Goal: Transaction & Acquisition: Subscribe to service/newsletter

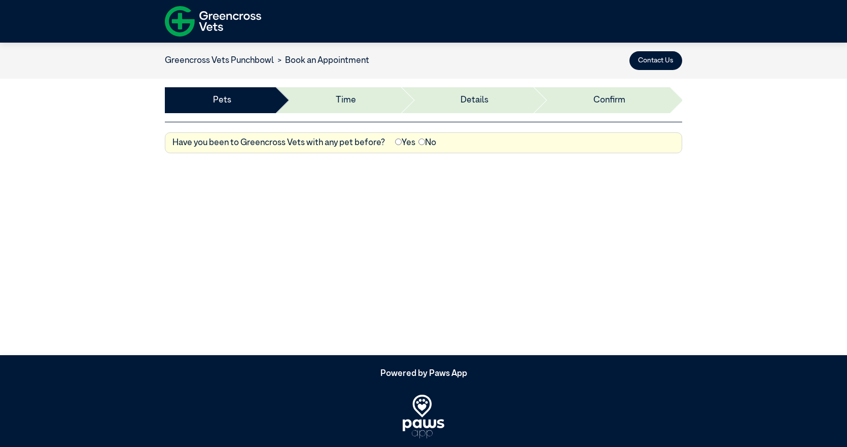
click at [392, 238] on article "Greencross Vets Punchbowl Book an Appointment Contact Us Pets Time Details Depo…" at bounding box center [423, 199] width 847 height 313
click at [419, 105] on li "Details" at bounding box center [466, 100] width 132 height 26
click at [219, 12] on img at bounding box center [213, 22] width 96 height 38
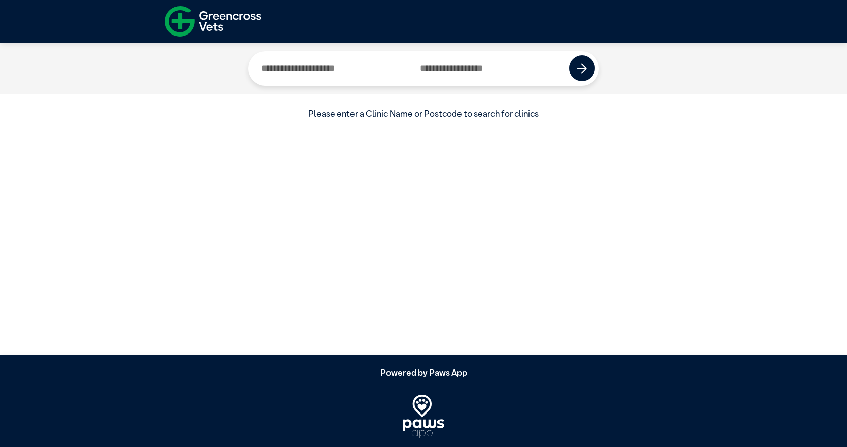
click at [300, 67] on input "Search by Clinic Name" at bounding box center [331, 68] width 158 height 34
click at [477, 71] on input "Search by Postcode" at bounding box center [490, 68] width 159 height 34
type input "****"
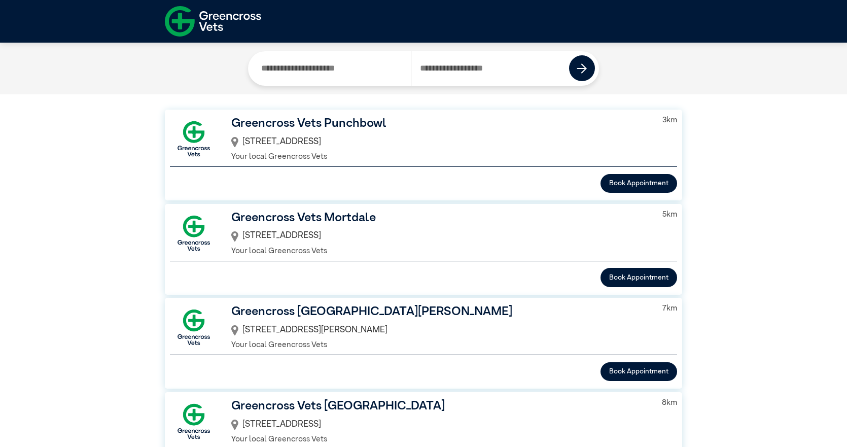
click at [288, 122] on h3 "Greencross Vets Punchbowl" at bounding box center [440, 124] width 418 height 18
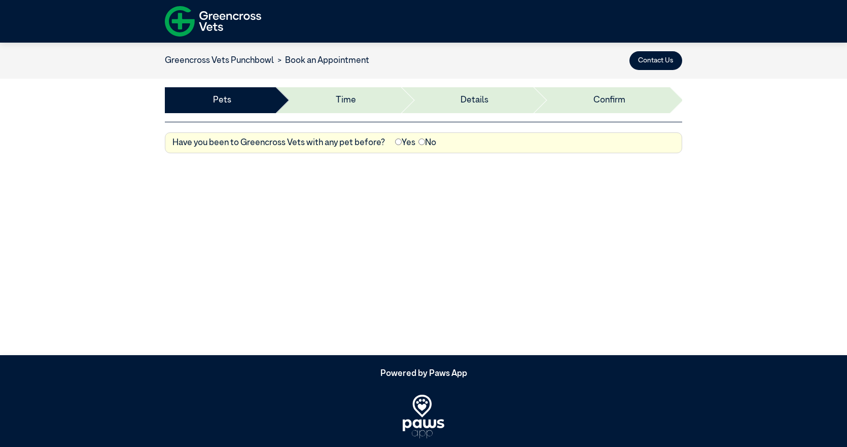
click at [249, 58] on link "Greencross Vets Punchbowl" at bounding box center [219, 60] width 109 height 9
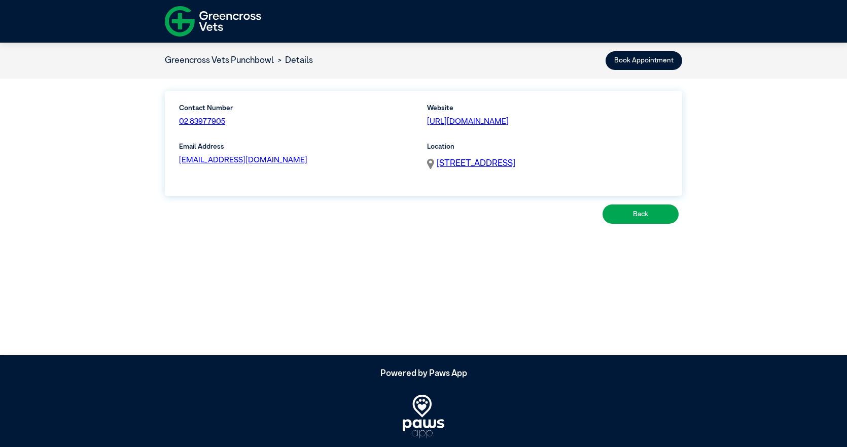
click at [213, 10] on img at bounding box center [213, 22] width 96 height 38
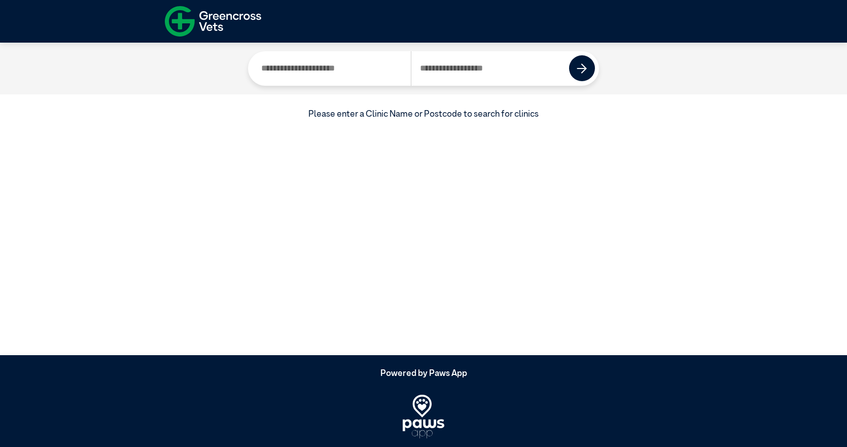
click at [213, 10] on img at bounding box center [213, 22] width 96 height 38
click at [180, 19] on img at bounding box center [213, 22] width 96 height 38
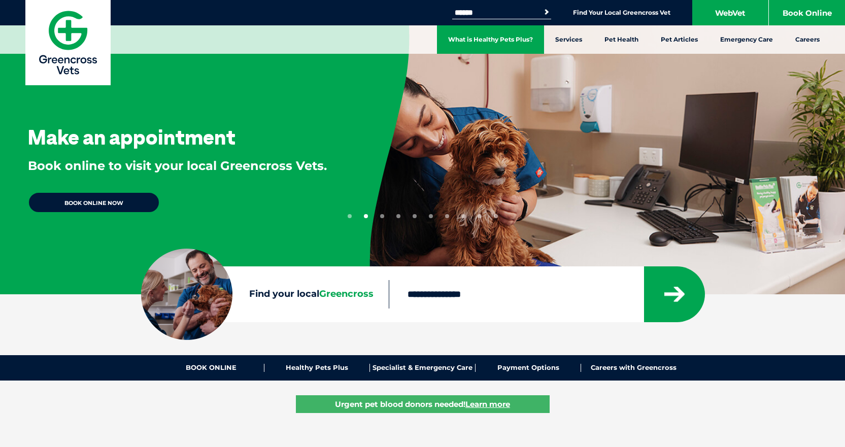
click at [484, 40] on link "What is Healthy Pets Plus?" at bounding box center [490, 39] width 107 height 28
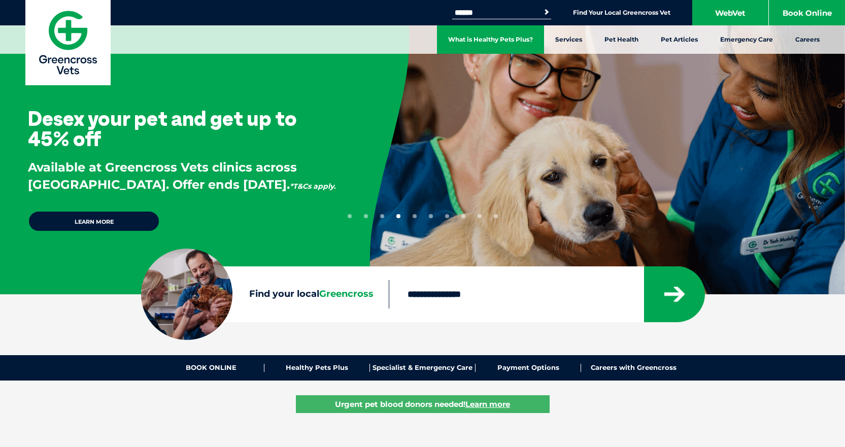
click at [497, 44] on link "What is Healthy Pets Plus?" at bounding box center [490, 39] width 107 height 28
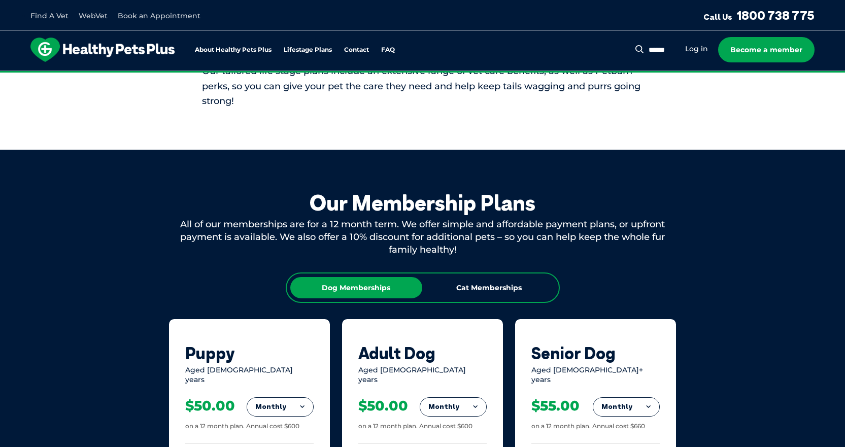
scroll to position [457, 0]
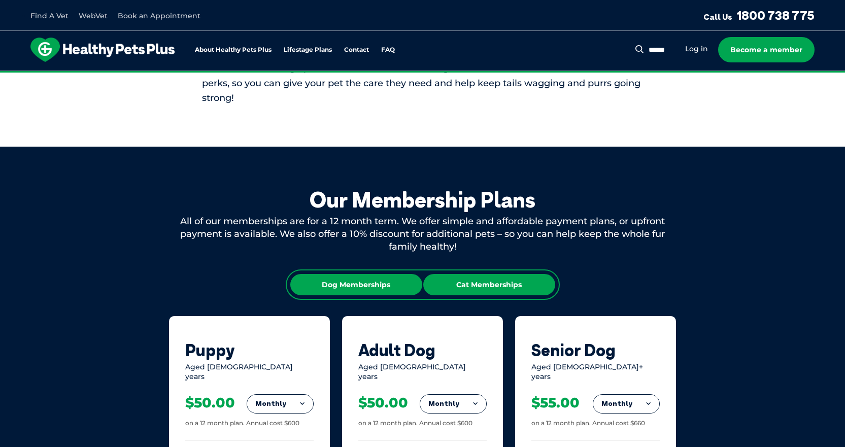
click at [483, 290] on div "Cat Memberships" at bounding box center [489, 284] width 132 height 21
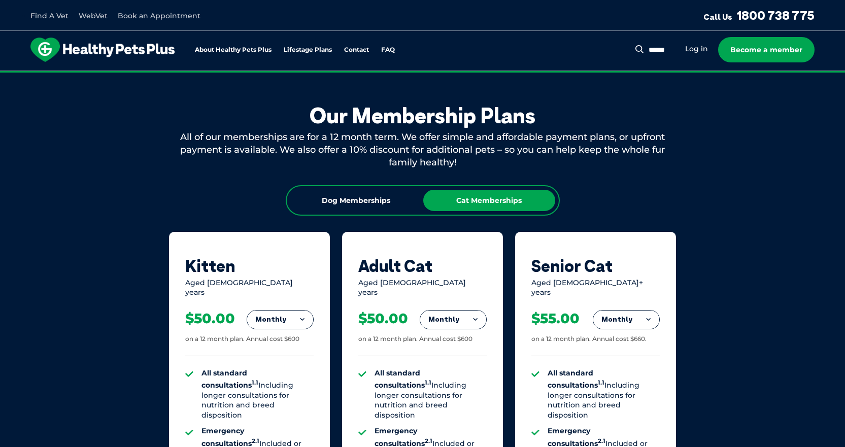
scroll to position [558, 0]
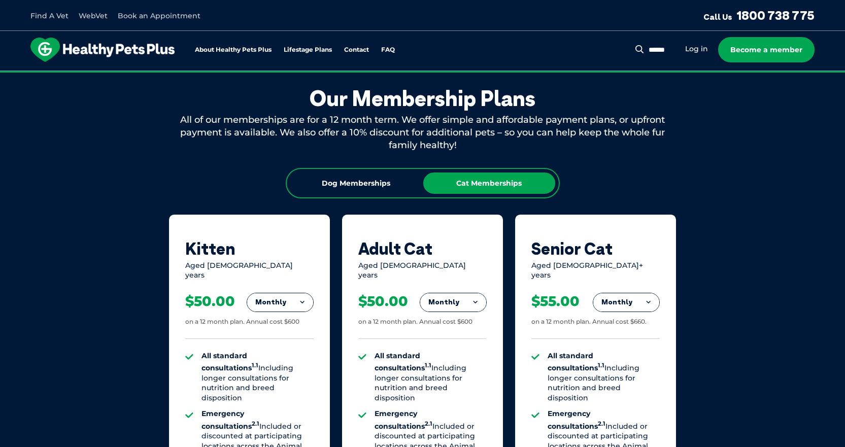
click at [296, 300] on button "Monthly" at bounding box center [280, 302] width 66 height 18
click at [279, 366] on li "Yearly" at bounding box center [280, 372] width 66 height 24
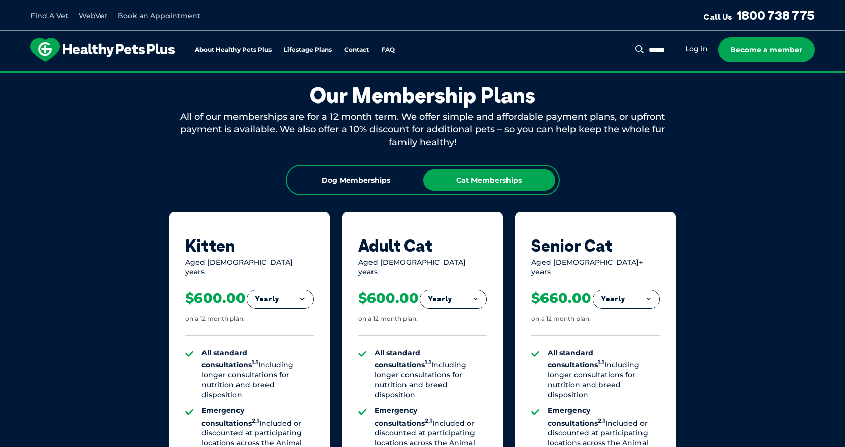
scroll to position [659, 0]
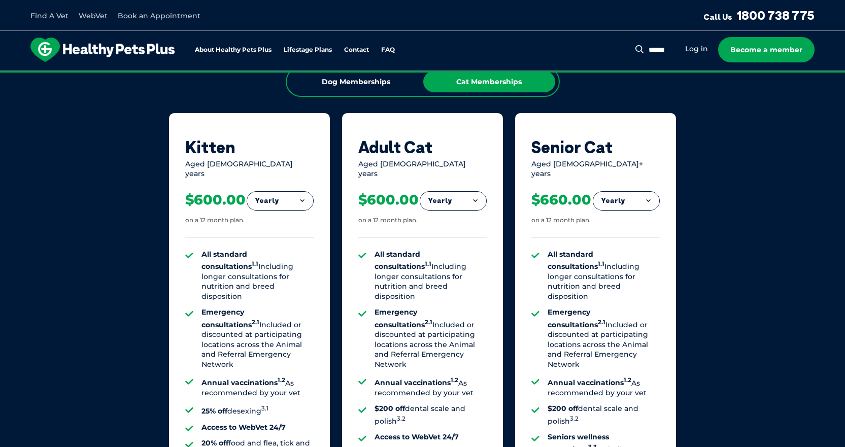
click at [297, 192] on button "Yearly" at bounding box center [280, 201] width 66 height 18
click at [289, 237] on li "Monthly" at bounding box center [280, 246] width 66 height 24
click at [301, 194] on button "Monthly" at bounding box center [280, 201] width 66 height 18
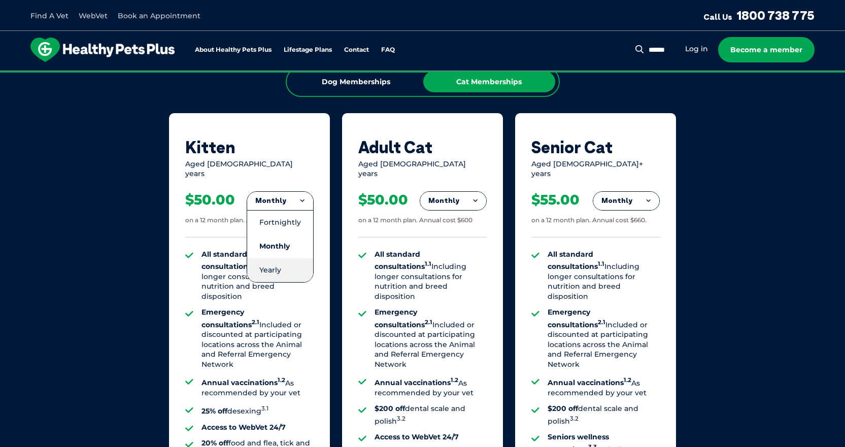
click at [285, 259] on li "Yearly" at bounding box center [280, 270] width 66 height 24
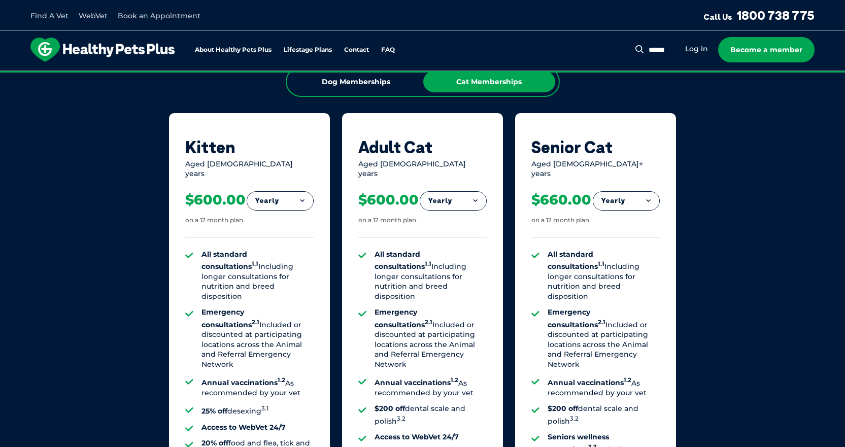
click at [292, 192] on button "Yearly" at bounding box center [280, 201] width 66 height 18
click at [284, 234] on li "Monthly" at bounding box center [280, 246] width 66 height 24
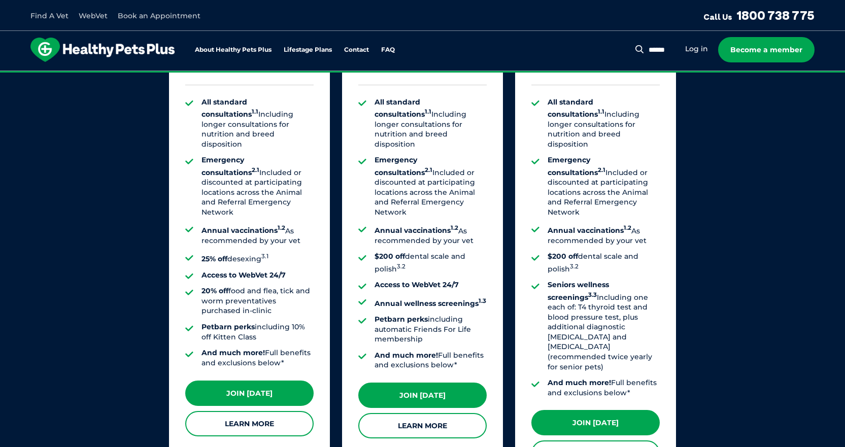
scroll to position [761, 0]
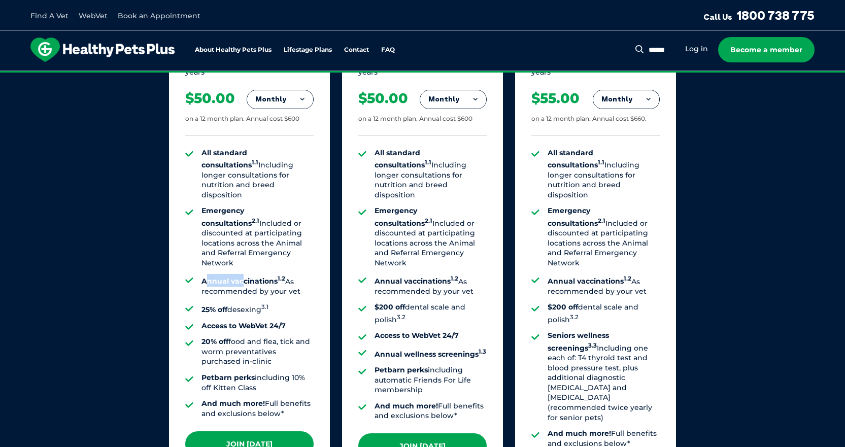
drag, startPoint x: 205, startPoint y: 254, endPoint x: 252, endPoint y: 250, distance: 46.8
click at [248, 276] on strong "Annual vaccinations 1.2" at bounding box center [243, 280] width 84 height 9
click at [252, 276] on strong "Annual vaccinations 1.2" at bounding box center [243, 280] width 84 height 9
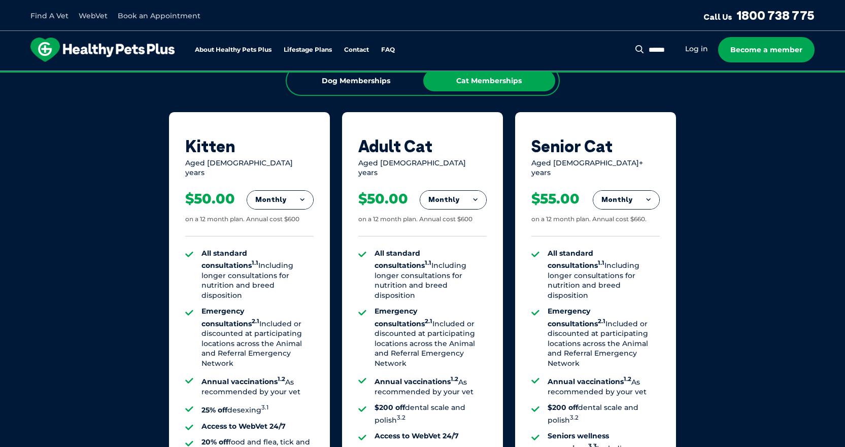
scroll to position [659, 0]
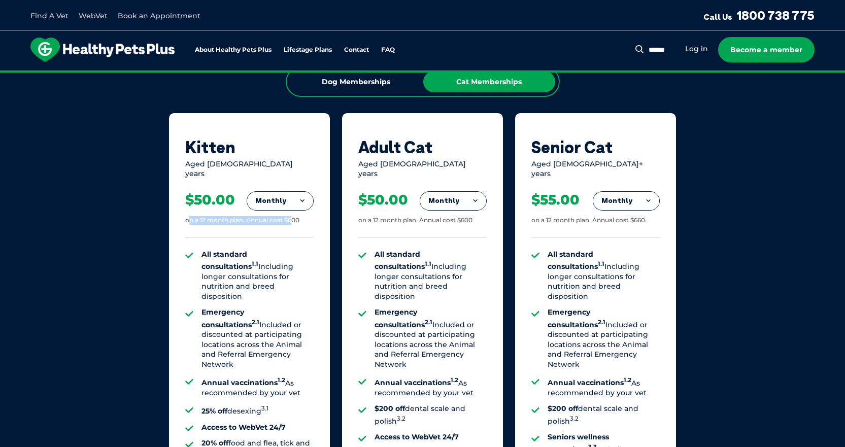
drag, startPoint x: 188, startPoint y: 214, endPoint x: 292, endPoint y: 213, distance: 104.0
click at [292, 216] on div "on a 12 month plan. Annual cost $600" at bounding box center [242, 220] width 114 height 9
drag, startPoint x: 304, startPoint y: 212, endPoint x: 183, endPoint y: 214, distance: 120.8
click at [183, 214] on div "Kitten Aged 0-1 years Monthly Fortnightly Monthly Yearly $23.08 on a 12 month p…" at bounding box center [249, 362] width 161 height 499
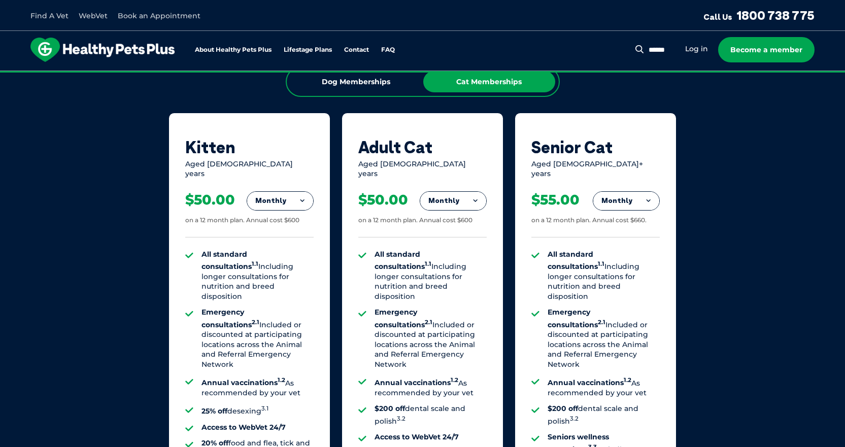
click at [183, 214] on div "Kitten Aged 0-1 years Monthly Fortnightly Monthly Yearly $23.08 on a 12 month p…" at bounding box center [249, 362] width 161 height 499
drag, startPoint x: 187, startPoint y: 211, endPoint x: 311, endPoint y: 214, distance: 124.3
click at [311, 214] on div "$50.00 on a 12 month plan. Annual cost $600" at bounding box center [249, 208] width 128 height 58
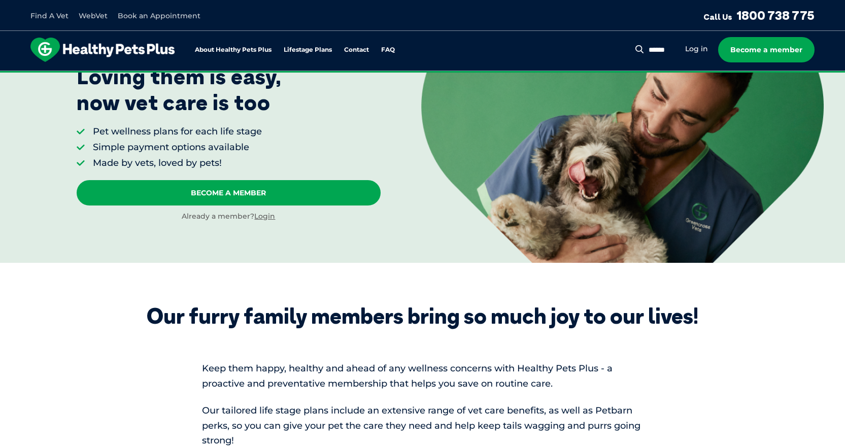
scroll to position [0, 0]
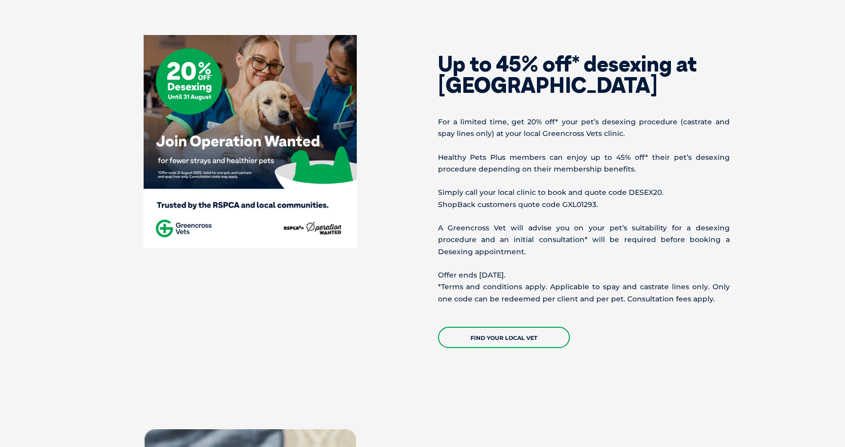
scroll to position [457, 0]
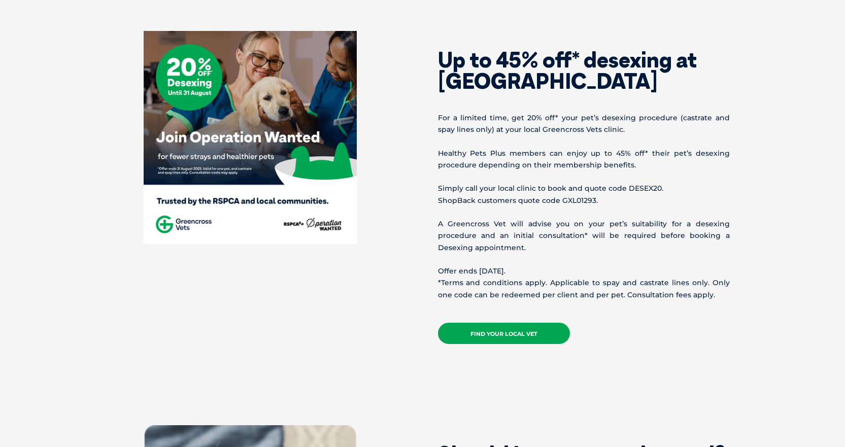
click at [518, 331] on link "Find your local vet" at bounding box center [504, 333] width 132 height 21
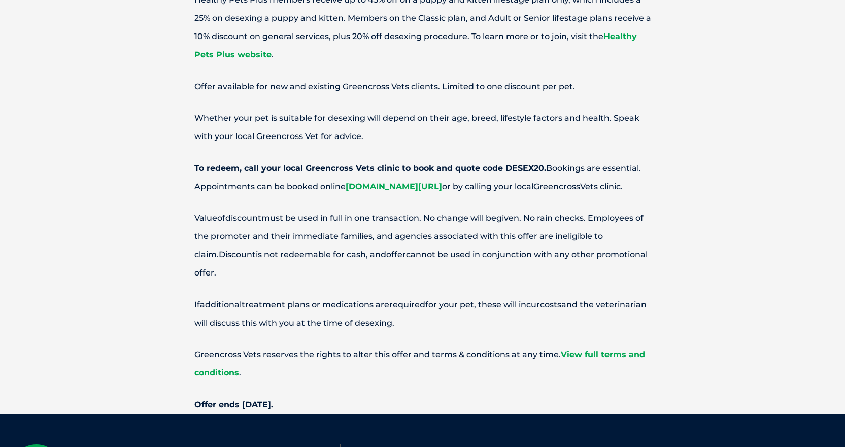
scroll to position [4008, 0]
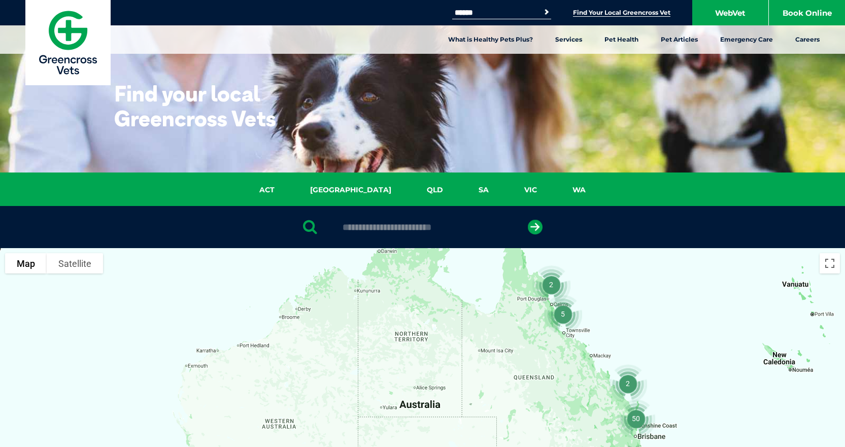
click at [428, 230] on input "text" at bounding box center [422, 227] width 170 height 10
type input "****"
click at [529, 225] on icon "submit" at bounding box center [535, 227] width 15 height 15
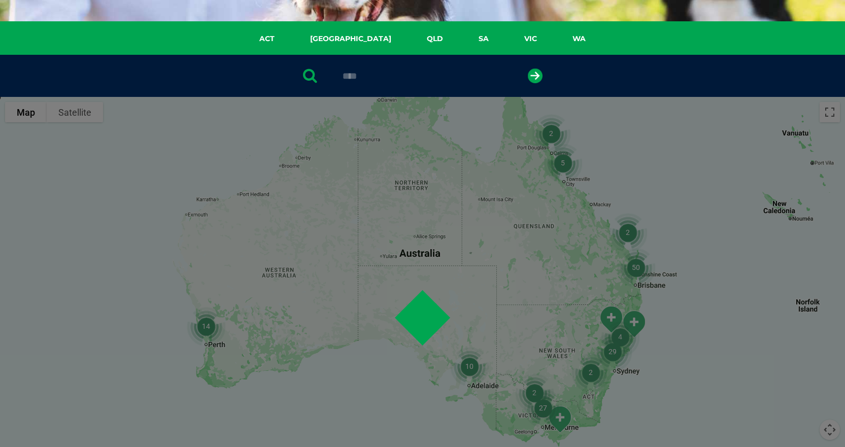
scroll to position [197, 0]
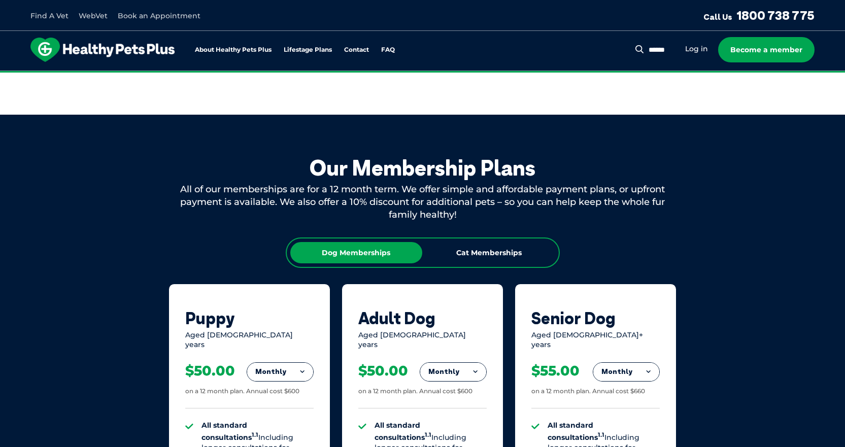
scroll to position [609, 0]
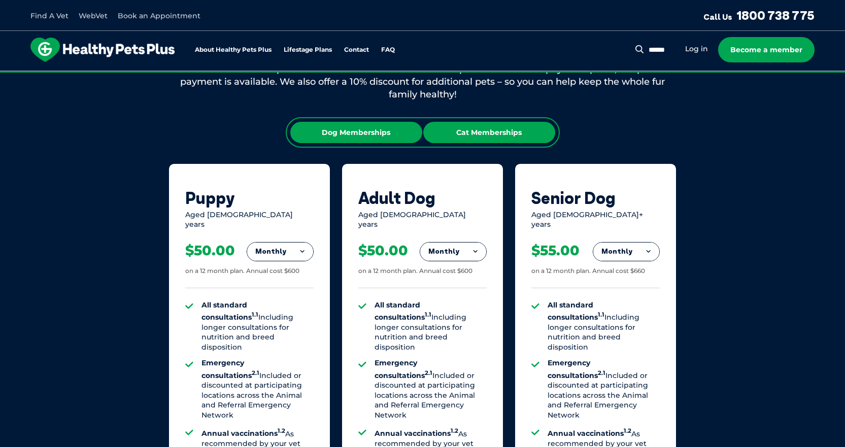
click at [487, 138] on div "Cat Memberships" at bounding box center [489, 132] width 132 height 21
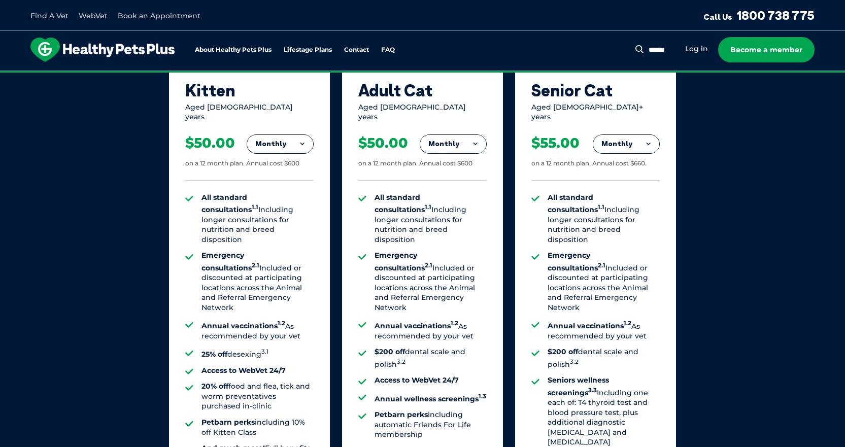
scroll to position [659, 0]
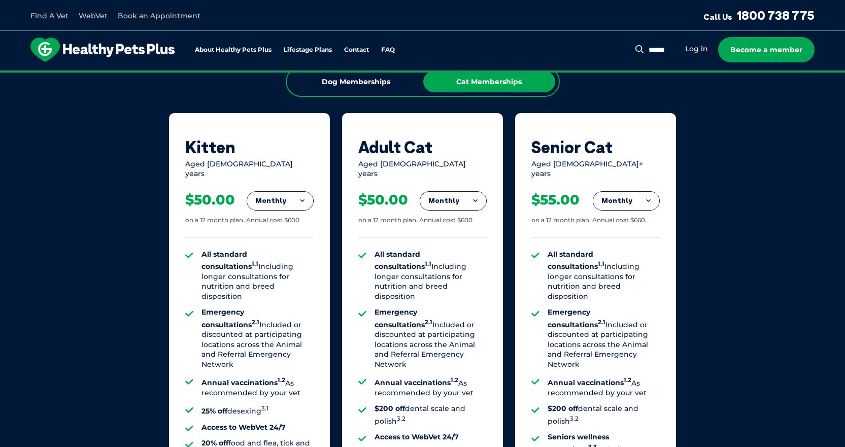
click at [394, 149] on div "Adult Cat" at bounding box center [422, 146] width 128 height 19
drag, startPoint x: 443, startPoint y: 153, endPoint x: 348, endPoint y: 151, distance: 95.4
click at [348, 151] on div "Adult Cat Aged 1-10 years Monthly Fortnightly Monthly Yearly $23.08 on a 12 mon…" at bounding box center [422, 362] width 161 height 499
drag, startPoint x: 361, startPoint y: 164, endPoint x: 425, endPoint y: 167, distance: 64.0
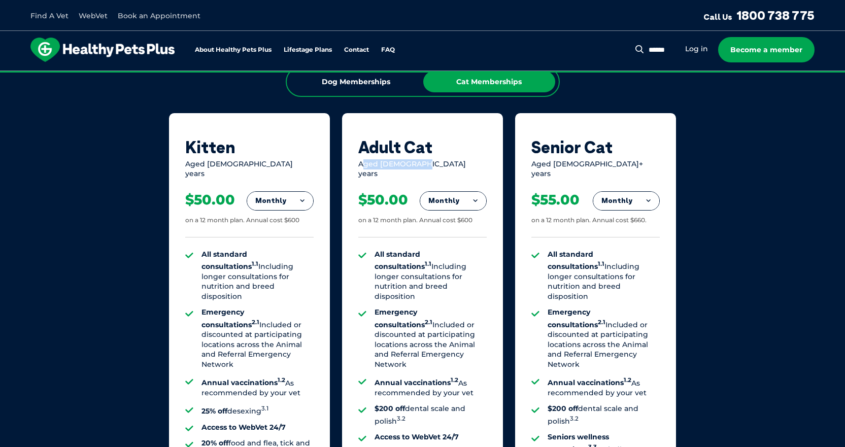
click at [425, 167] on div "Aged 1-10 years" at bounding box center [422, 169] width 128 height 20
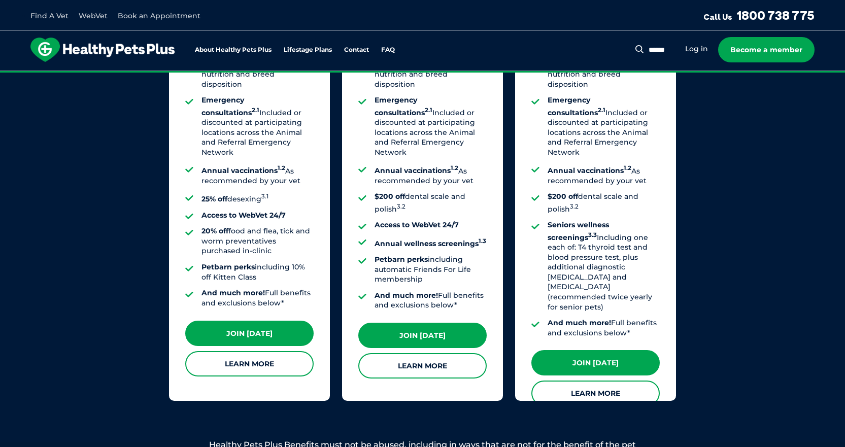
scroll to position [913, 0]
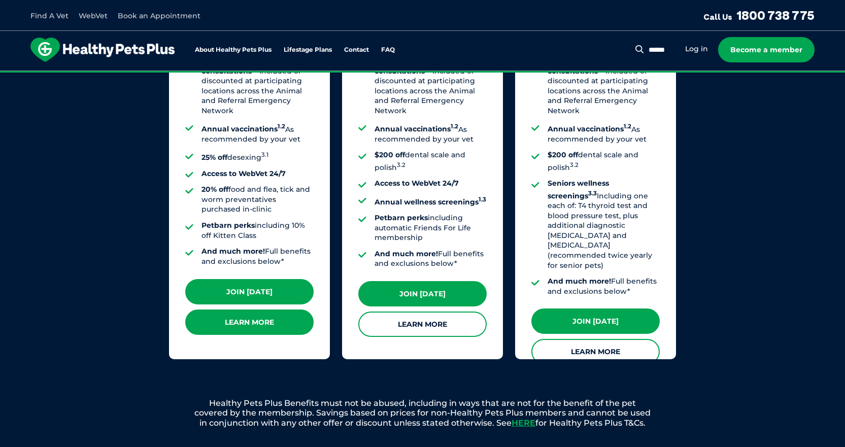
click at [272, 315] on link "Learn More" at bounding box center [249, 321] width 128 height 25
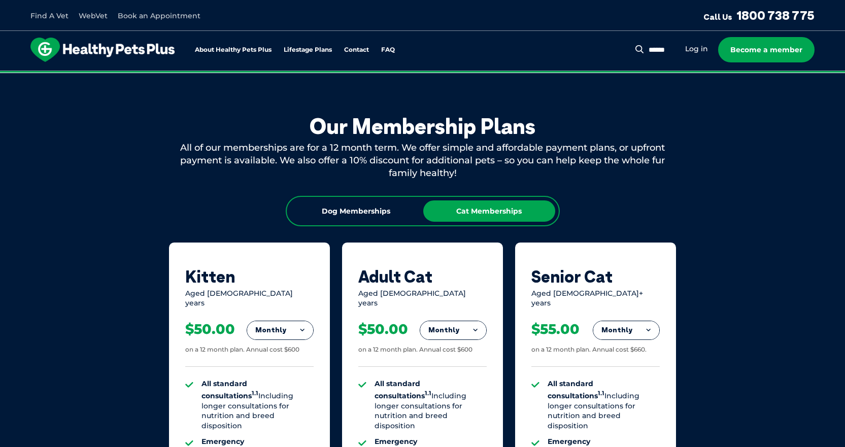
scroll to position [406, 0]
